Goal: Transaction & Acquisition: Purchase product/service

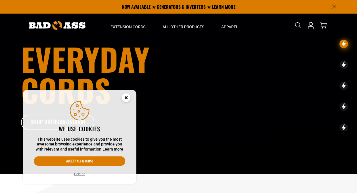
click at [356, 27] on header "Home Extension Cords All Extension Cords General Purpose" at bounding box center [178, 26] width 357 height 24
click at [125, 98] on icon "Cookie Consent" at bounding box center [126, 98] width 2 height 2
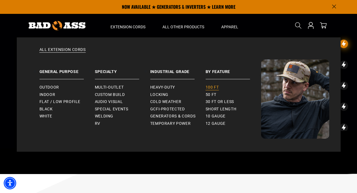
click at [214, 87] on span "100 ft" at bounding box center [211, 87] width 13 height 5
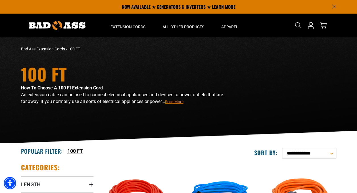
click at [333, 7] on icon "Announcement" at bounding box center [334, 7] width 4 height 4
